Goal: Task Accomplishment & Management: Manage account settings

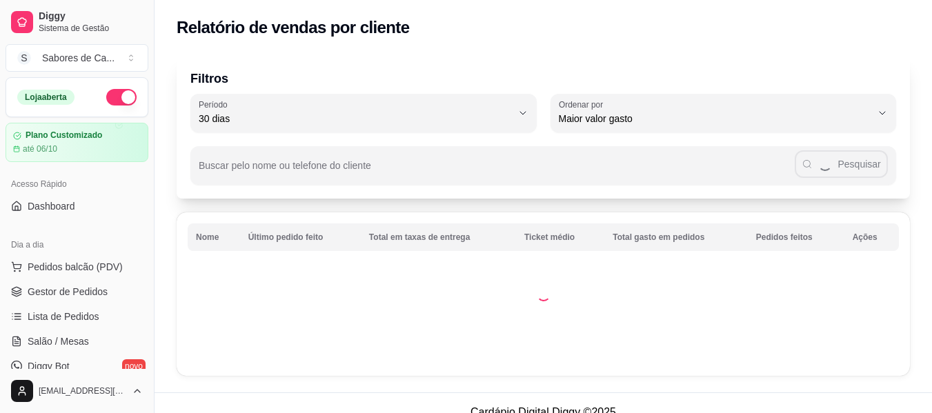
select select "30"
select select "HIGHEST_TOTAL_SPENT_WITH_ORDERS"
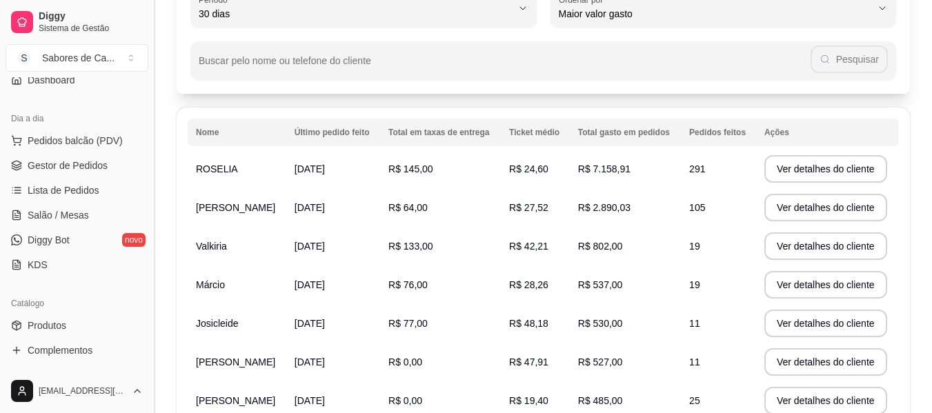
scroll to position [121, 0]
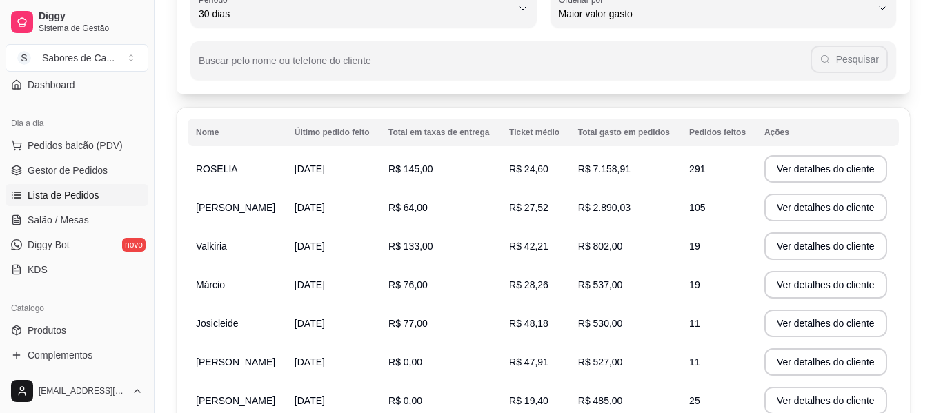
click at [97, 205] on link "Lista de Pedidos" at bounding box center [77, 195] width 143 height 22
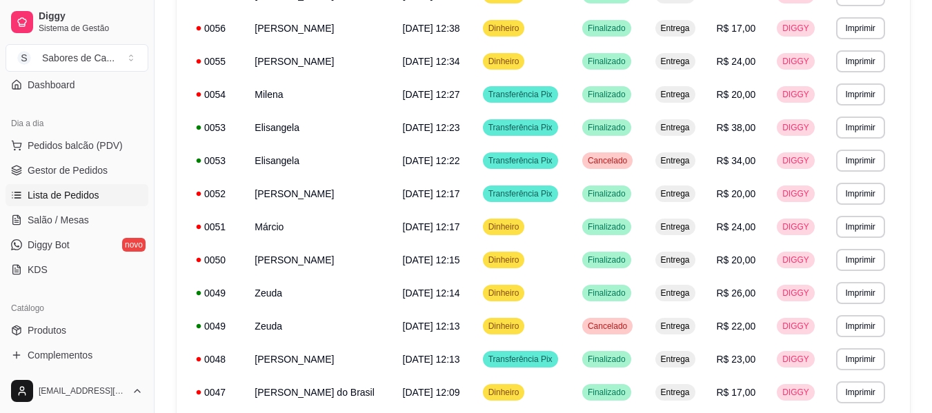
scroll to position [301, 0]
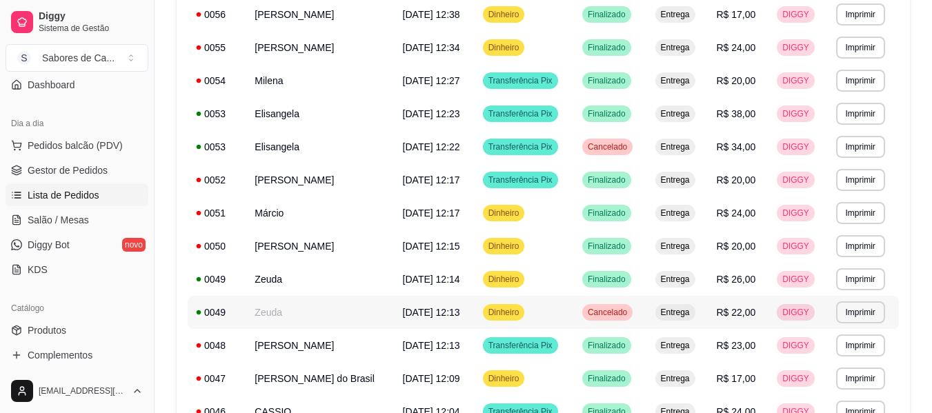
click at [375, 309] on td "Zeuda" at bounding box center [320, 312] width 148 height 33
click at [320, 345] on td "[PERSON_NAME]" at bounding box center [320, 345] width 148 height 33
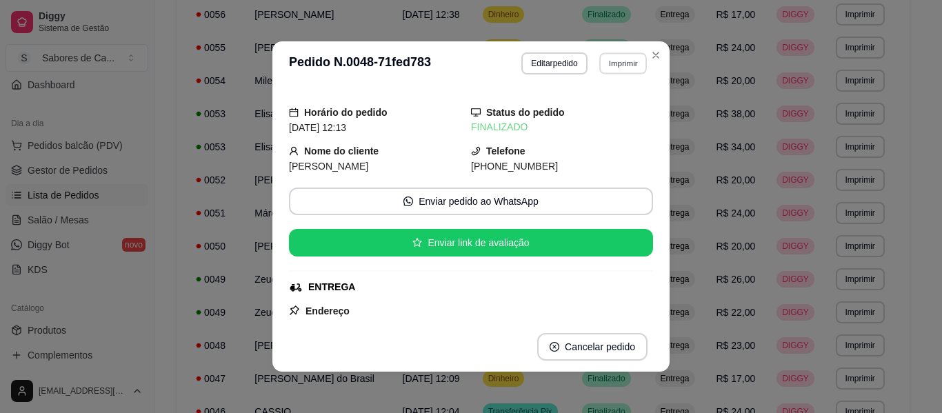
click at [603, 70] on button "Imprimir" at bounding box center [623, 62] width 48 height 21
click at [585, 114] on button "IMPRESSORA" at bounding box center [593, 111] width 97 height 21
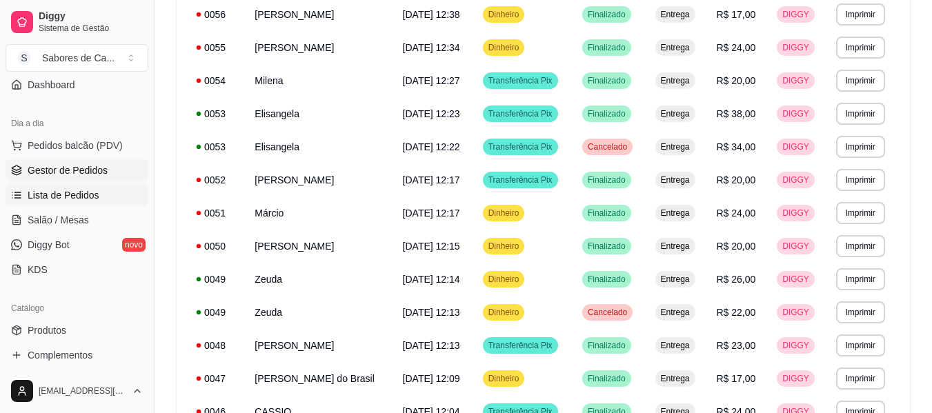
click at [100, 169] on span "Gestor de Pedidos" at bounding box center [68, 170] width 80 height 14
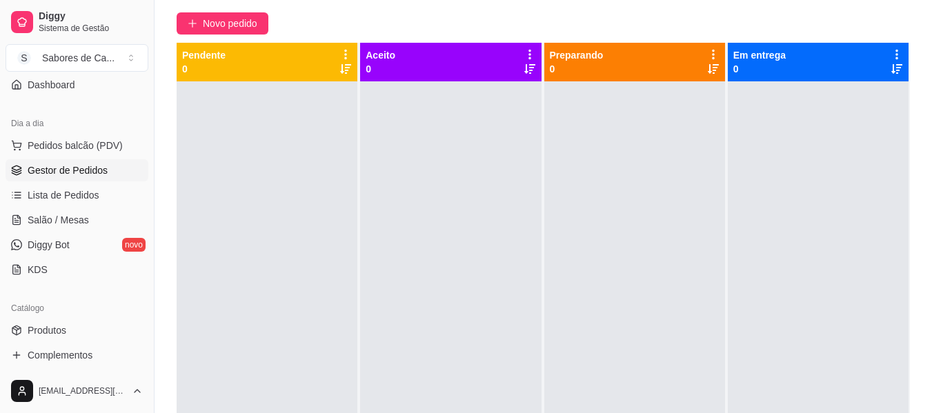
scroll to position [117, 0]
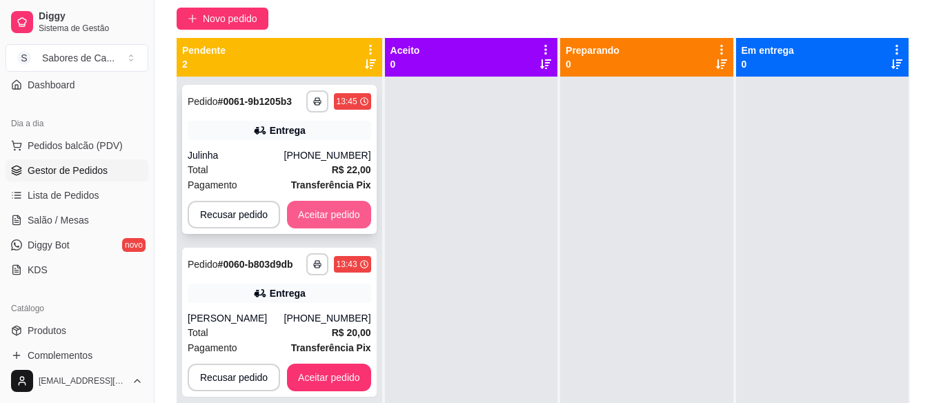
click at [323, 221] on button "Aceitar pedido" at bounding box center [329, 215] width 84 height 28
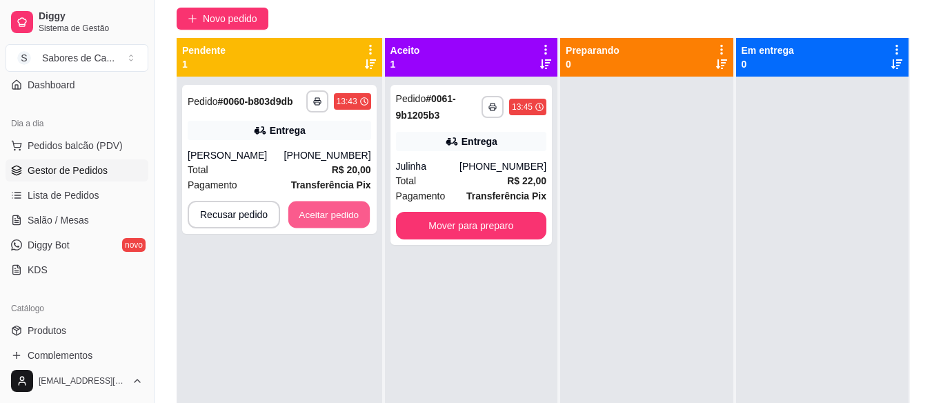
click at [323, 221] on button "Aceitar pedido" at bounding box center [328, 214] width 81 height 27
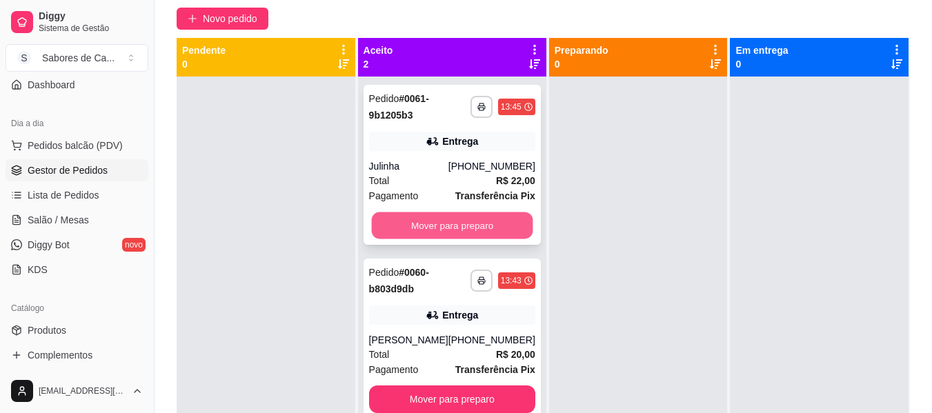
click at [474, 231] on button "Mover para preparo" at bounding box center [451, 225] width 161 height 27
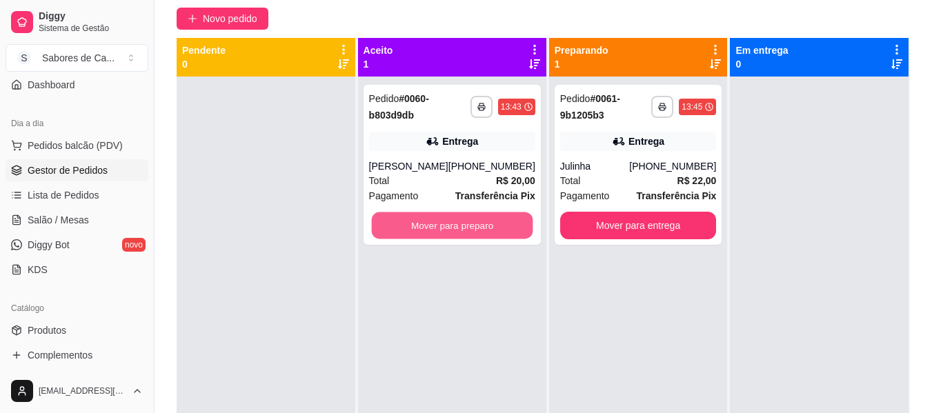
click at [474, 231] on button "Mover para preparo" at bounding box center [451, 225] width 161 height 27
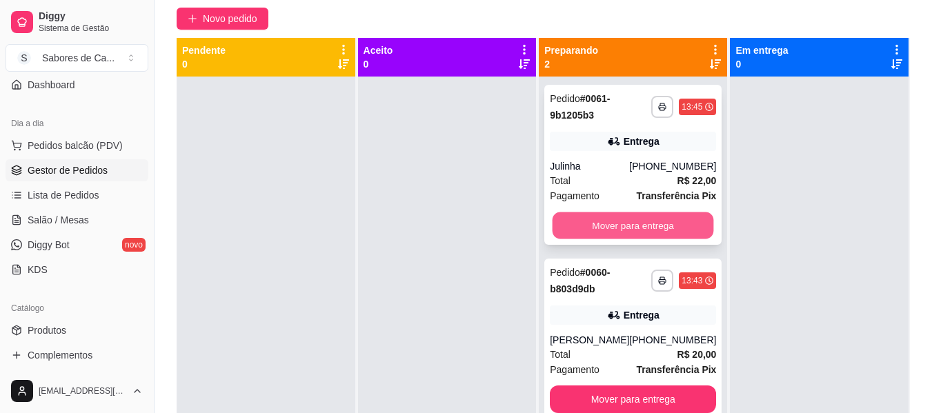
click at [615, 230] on button "Mover para entrega" at bounding box center [632, 225] width 161 height 27
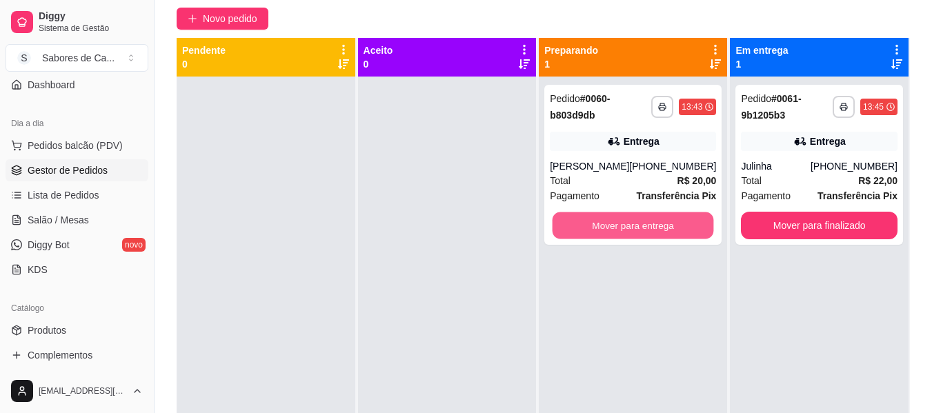
click at [615, 230] on button "Mover para entrega" at bounding box center [632, 225] width 161 height 27
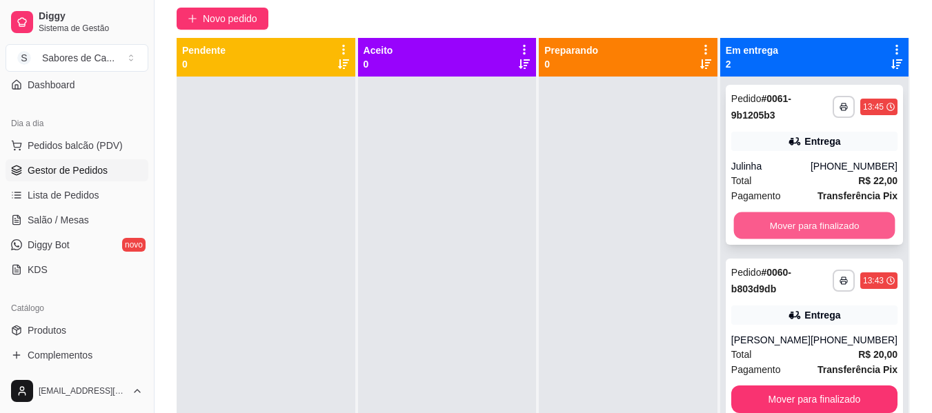
click at [786, 221] on button "Mover para finalizado" at bounding box center [813, 225] width 161 height 27
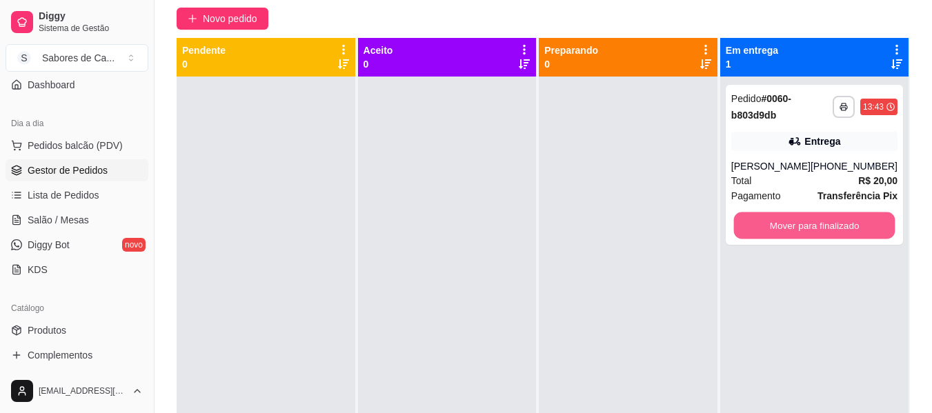
click at [786, 221] on button "Mover para finalizado" at bounding box center [813, 225] width 161 height 27
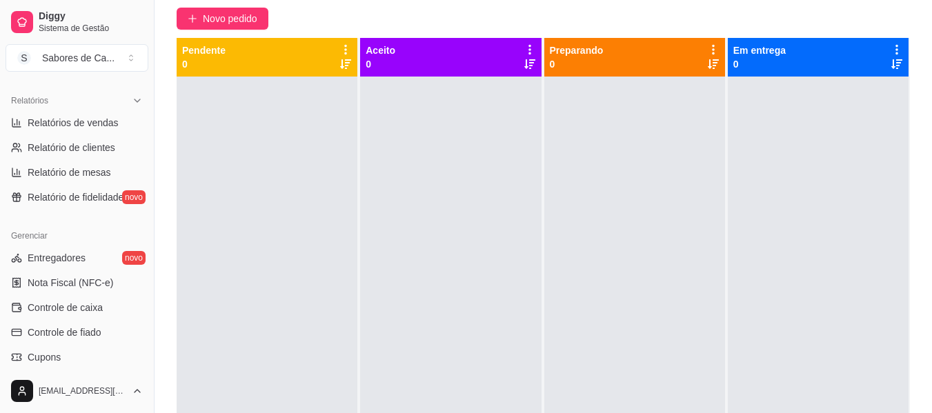
scroll to position [390, 0]
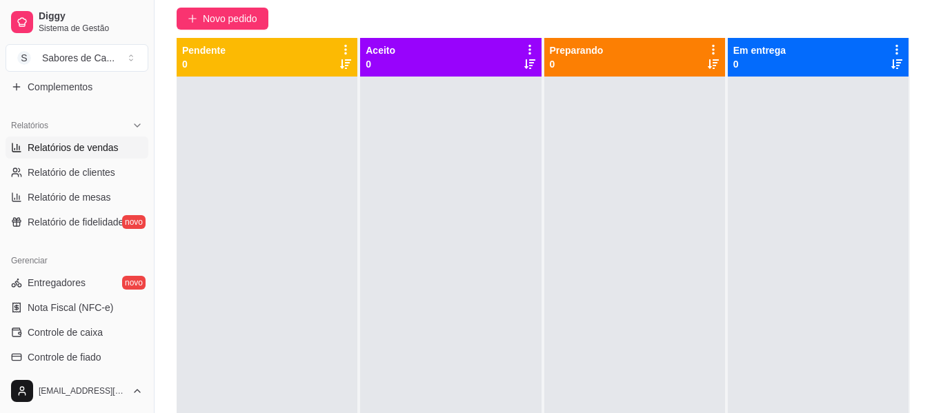
click at [103, 150] on span "Relatórios de vendas" at bounding box center [73, 148] width 91 height 14
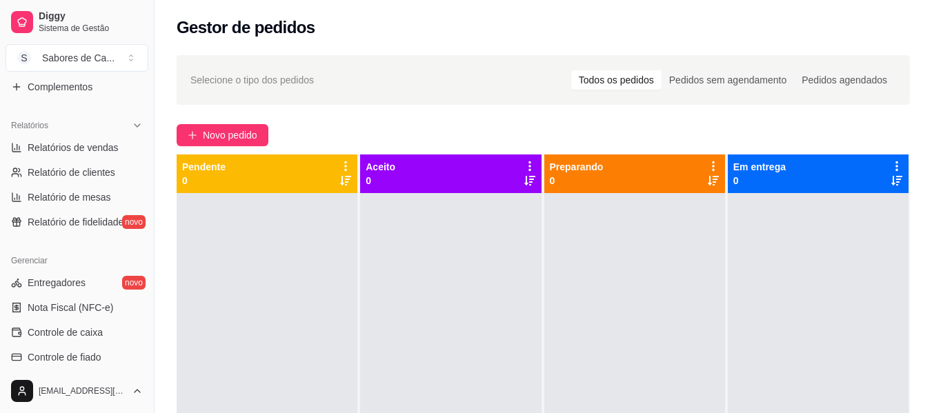
select select "ALL"
select select "0"
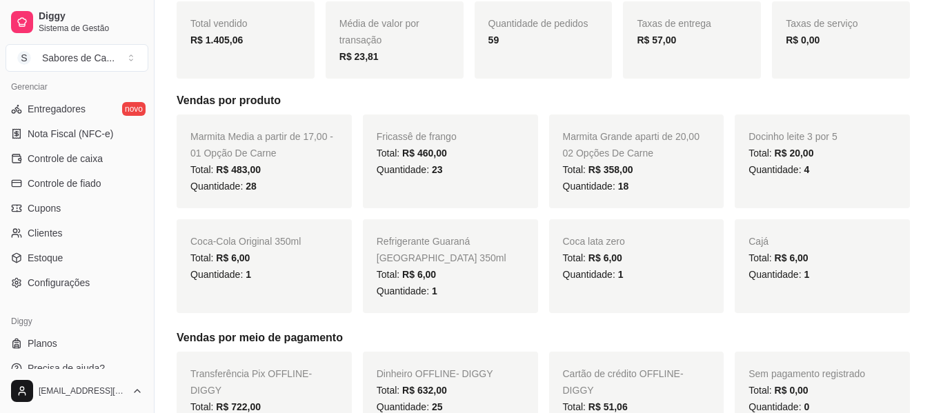
scroll to position [579, 0]
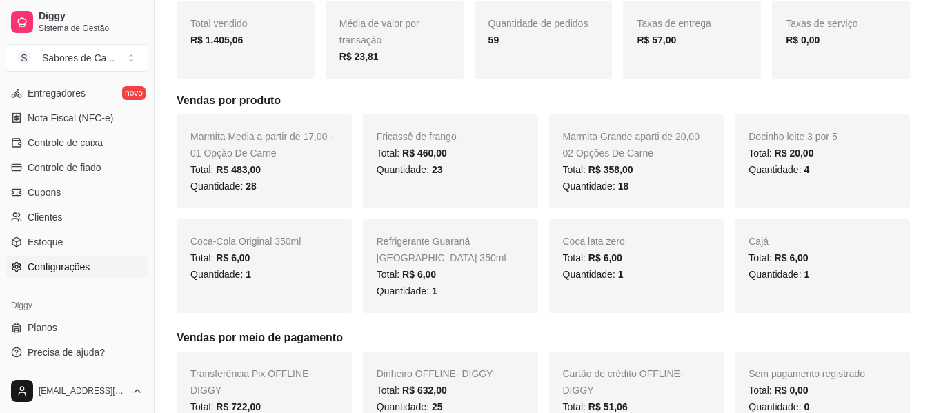
click at [88, 268] on span "Configurações" at bounding box center [59, 267] width 62 height 14
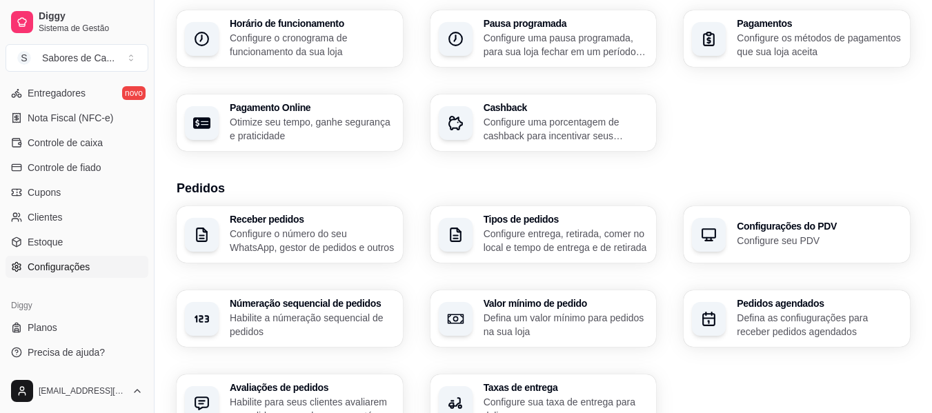
scroll to position [188, 0]
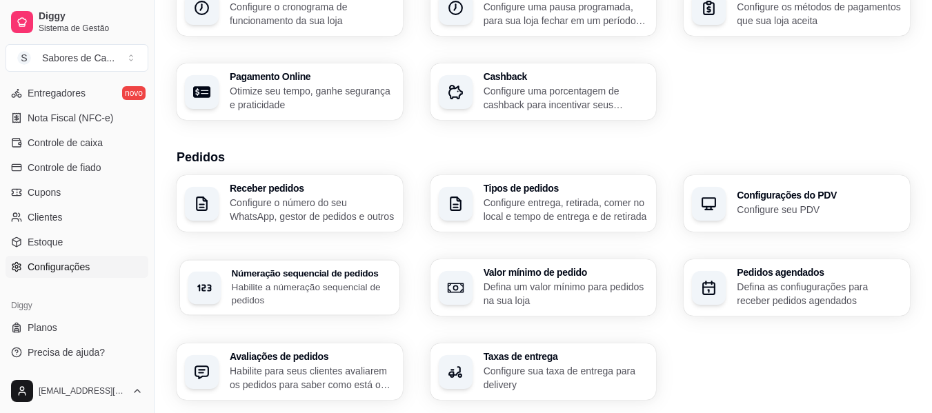
click at [335, 264] on div "Númeração sequencial de pedidos Habilite a númeração sequencial de pedidos" at bounding box center [289, 287] width 219 height 55
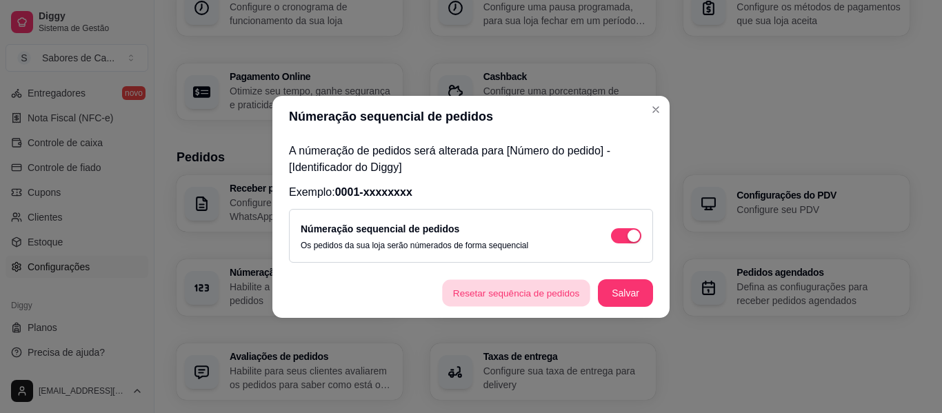
click at [510, 292] on button "Resetar sequência de pedidos" at bounding box center [516, 292] width 148 height 27
